Goal: Book appointment/travel/reservation

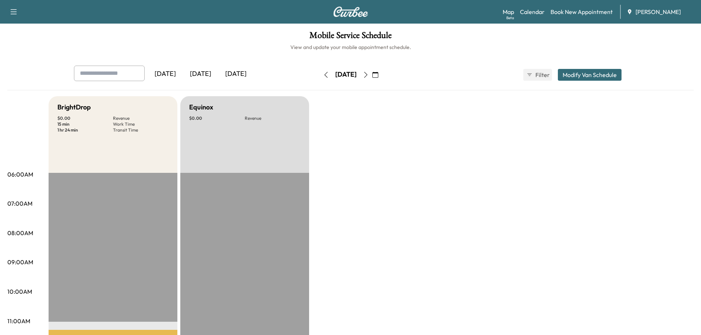
click at [204, 70] on div "[DATE]" at bounding box center [200, 74] width 35 height 17
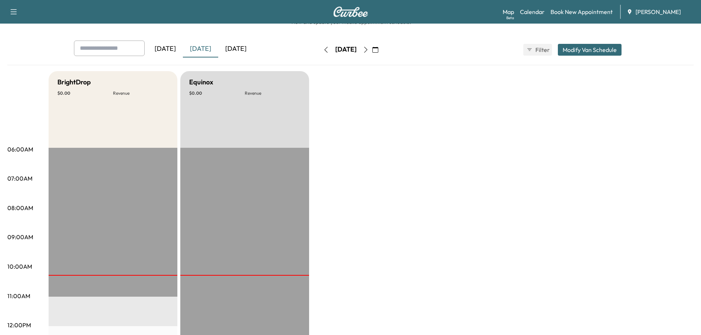
scroll to position [37, 0]
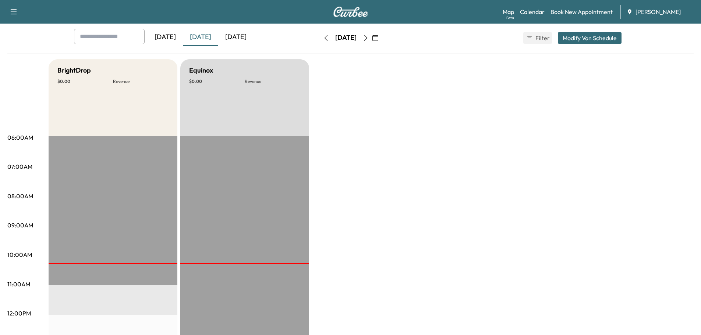
click at [248, 36] on div "[DATE]" at bounding box center [235, 37] width 35 height 17
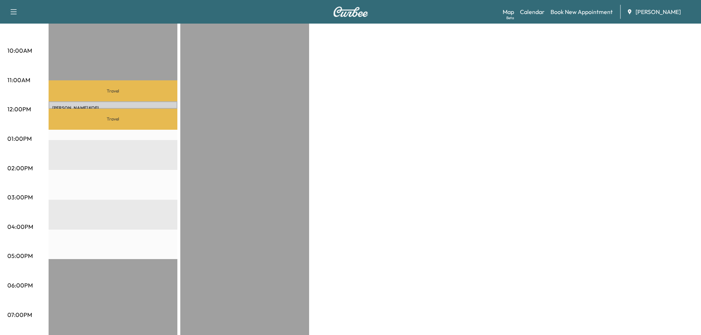
scroll to position [258, 0]
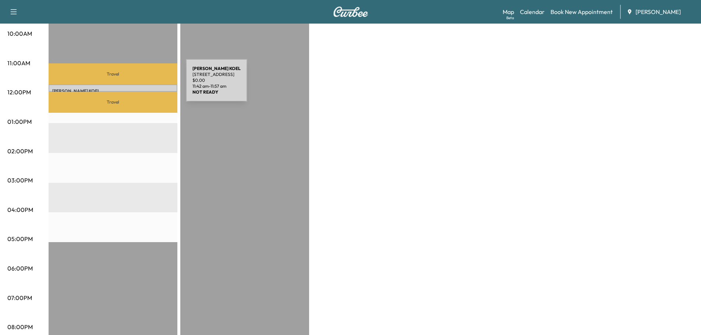
click at [131, 85] on div "[PERSON_NAME] [STREET_ADDRESS] $ 0.00 11:42 am - 11:57 am" at bounding box center [113, 87] width 129 height 7
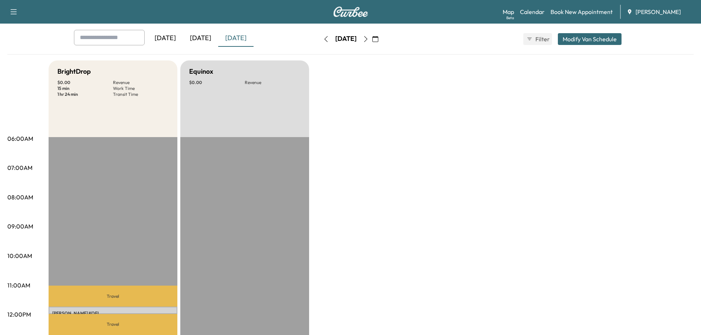
scroll to position [0, 0]
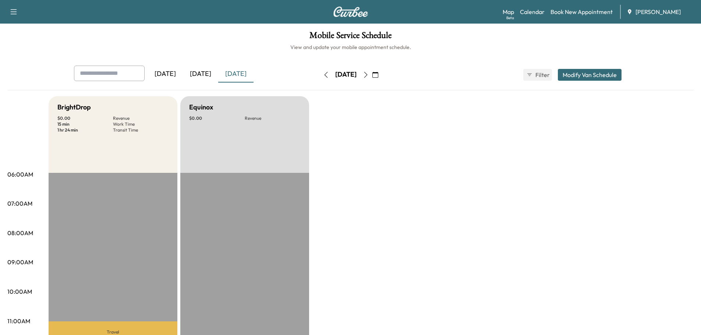
click at [203, 72] on div "[DATE]" at bounding box center [200, 74] width 35 height 17
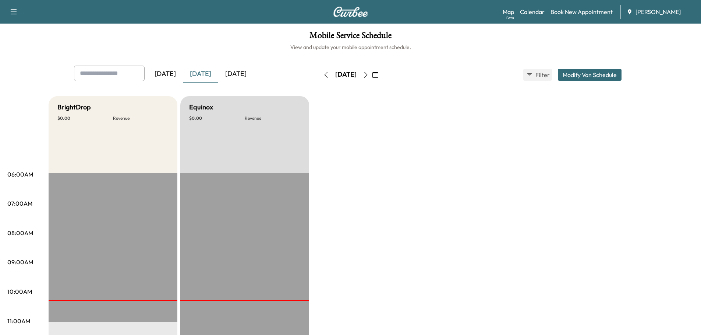
click at [378, 75] on icon "button" at bounding box center [376, 75] width 6 height 6
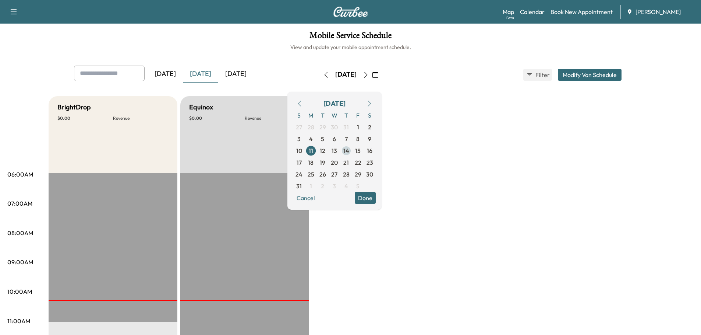
click at [349, 151] on span "14" at bounding box center [347, 150] width 6 height 9
click at [348, 137] on span "7" at bounding box center [346, 138] width 3 height 9
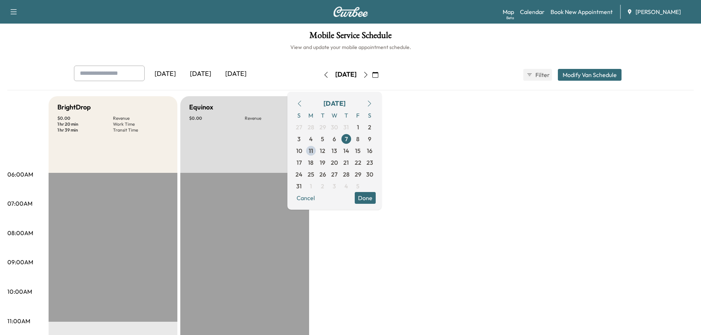
click at [206, 73] on div "[DATE]" at bounding box center [200, 74] width 35 height 17
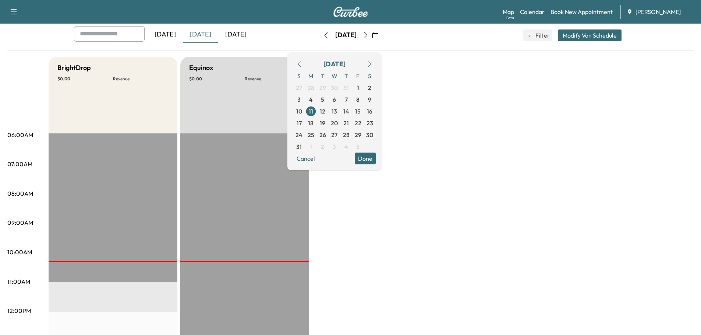
scroll to position [37, 0]
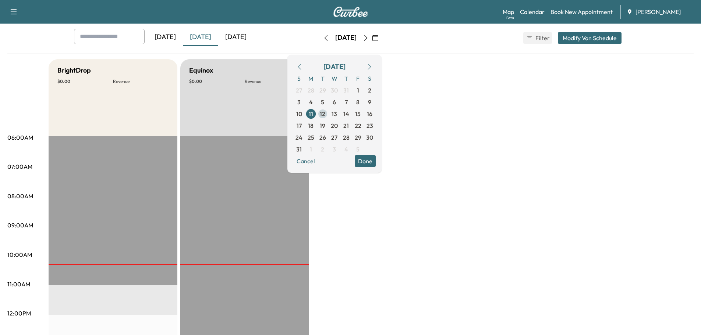
click at [325, 112] on span "12" at bounding box center [323, 113] width 6 height 9
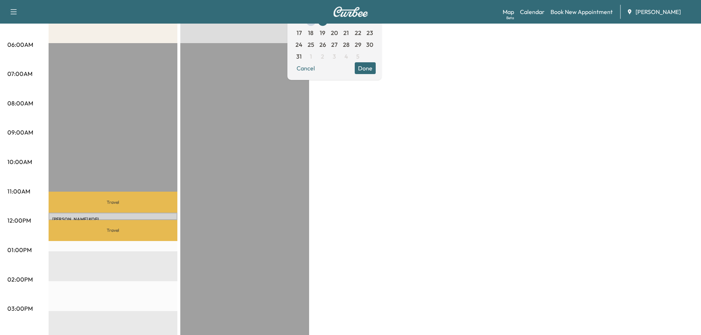
scroll to position [110, 0]
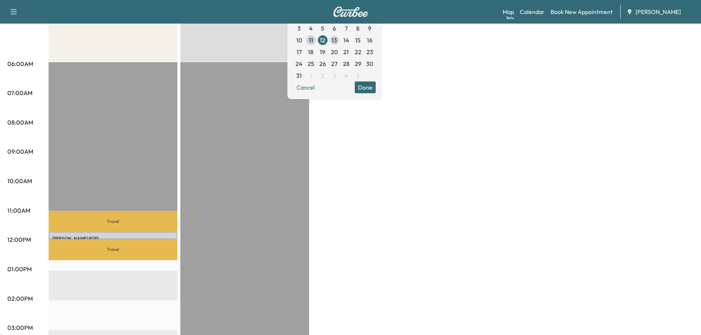
click at [337, 40] on span "13" at bounding box center [335, 40] width 6 height 9
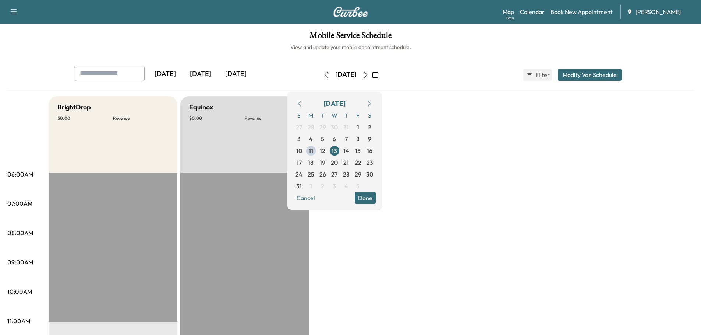
scroll to position [37, 0]
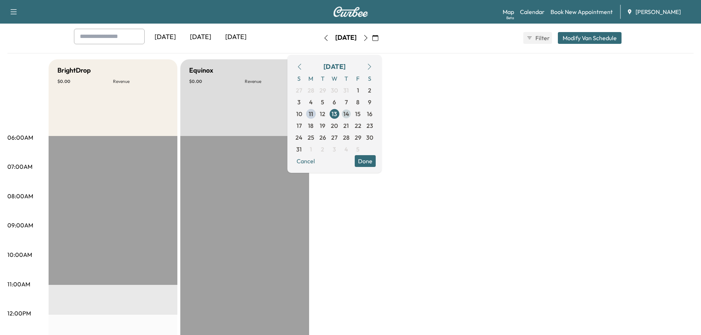
click at [349, 113] on span "14" at bounding box center [347, 113] width 6 height 9
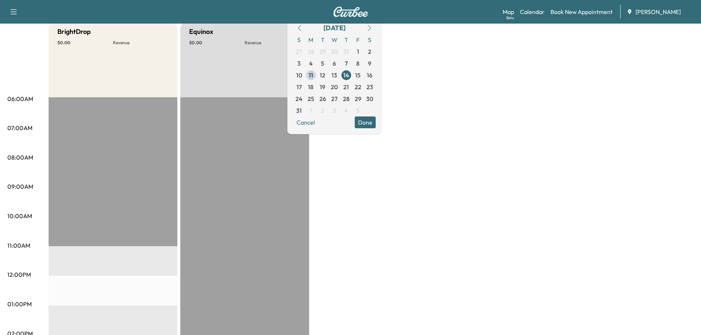
scroll to position [74, 0]
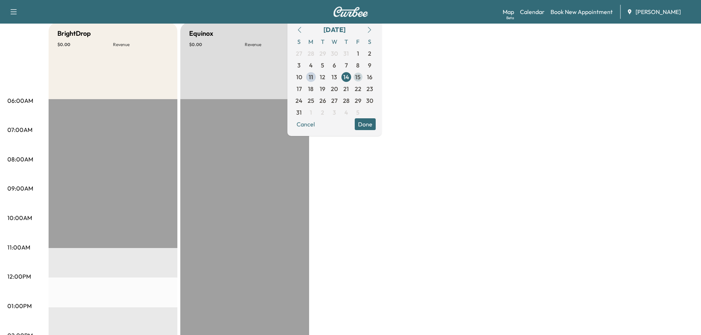
click at [361, 78] on span "15" at bounding box center [358, 77] width 6 height 9
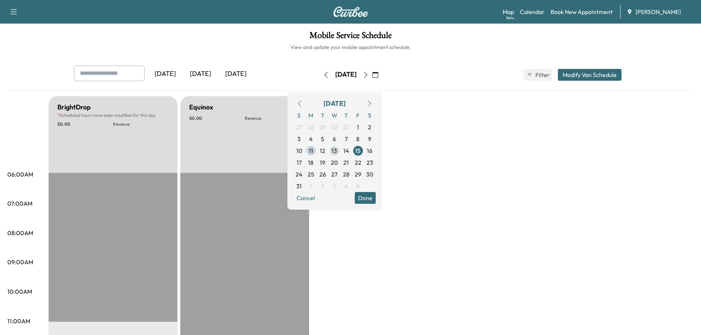
click at [337, 149] on span "13" at bounding box center [335, 150] width 6 height 9
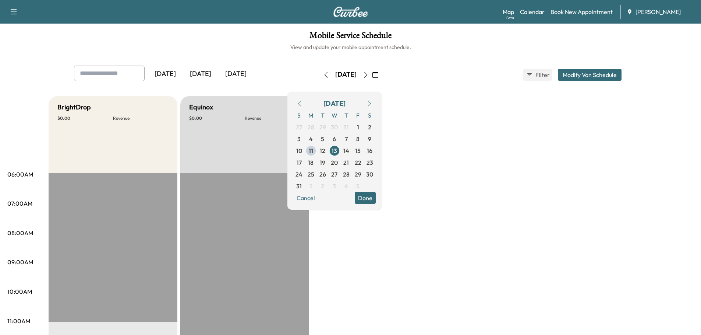
click at [376, 199] on button "Done" at bounding box center [365, 198] width 21 height 12
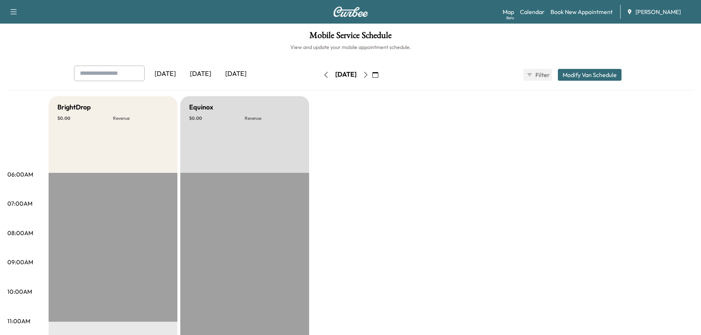
click at [204, 73] on div "[DATE]" at bounding box center [200, 74] width 35 height 17
